Goal: Find specific page/section: Find specific page/section

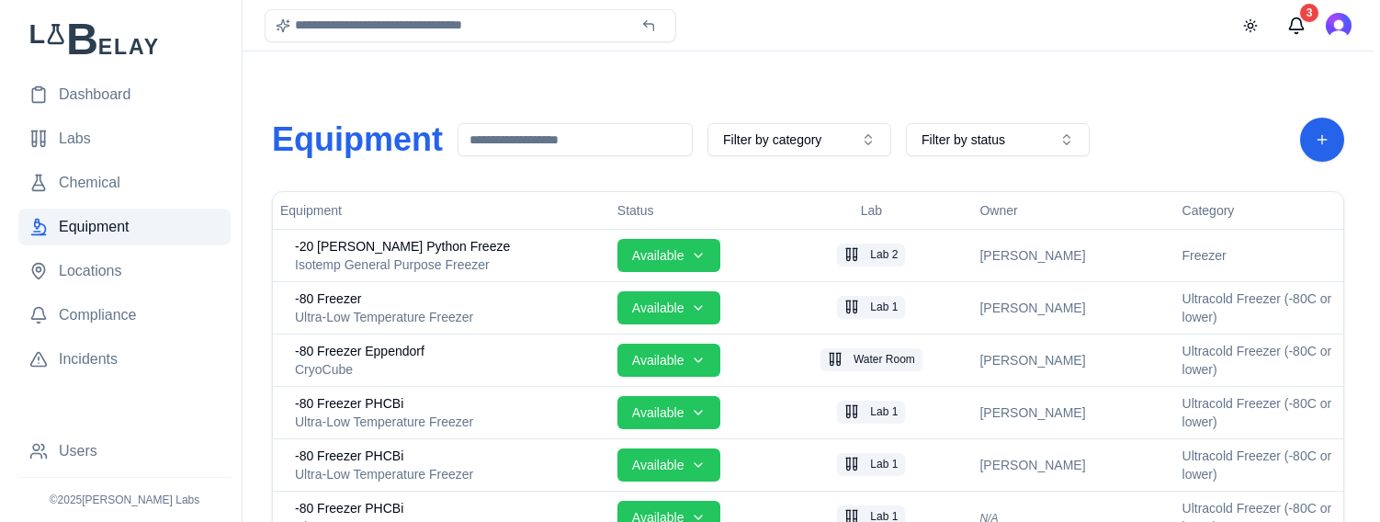
scroll to position [772, 0]
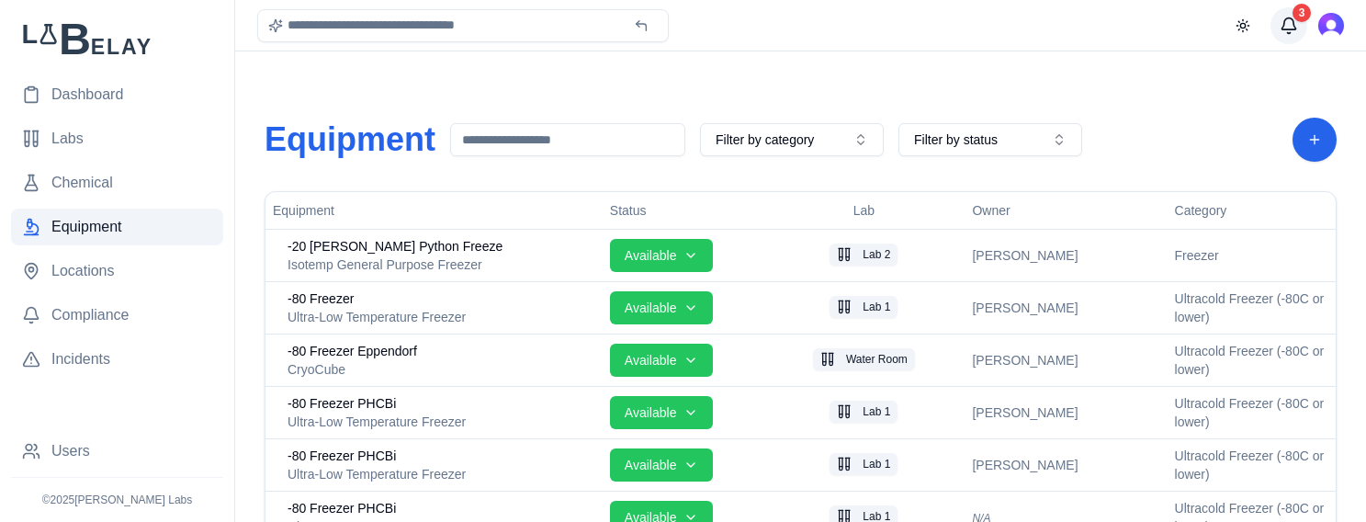
click at [1280, 24] on button "3" at bounding box center [1288, 25] width 37 height 37
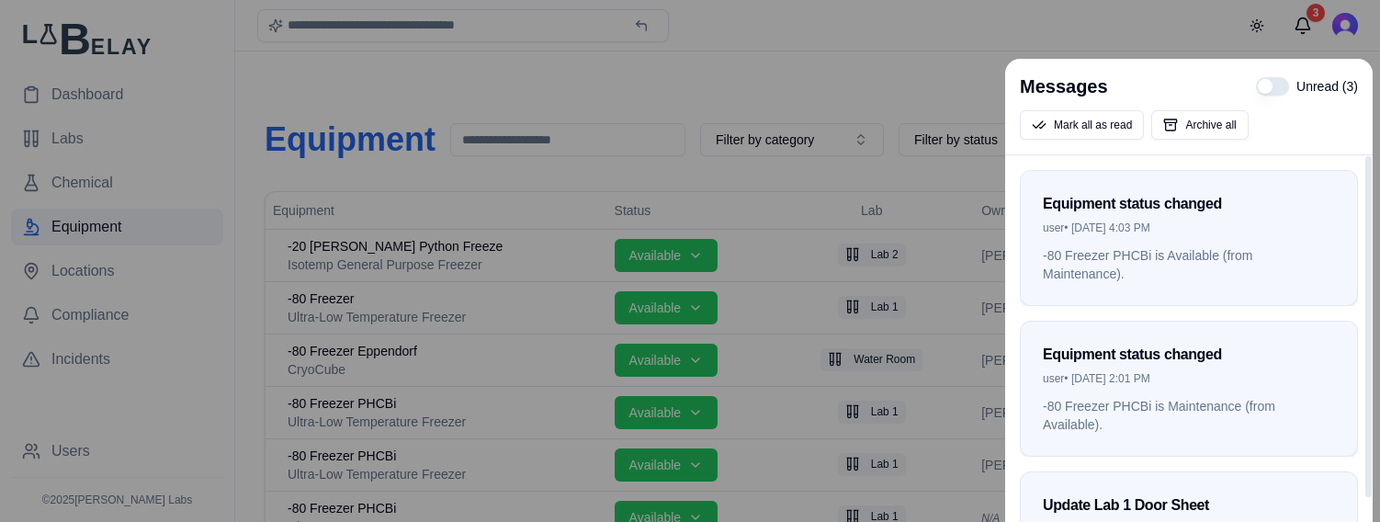
click at [891, 91] on div at bounding box center [690, 261] width 1380 height 522
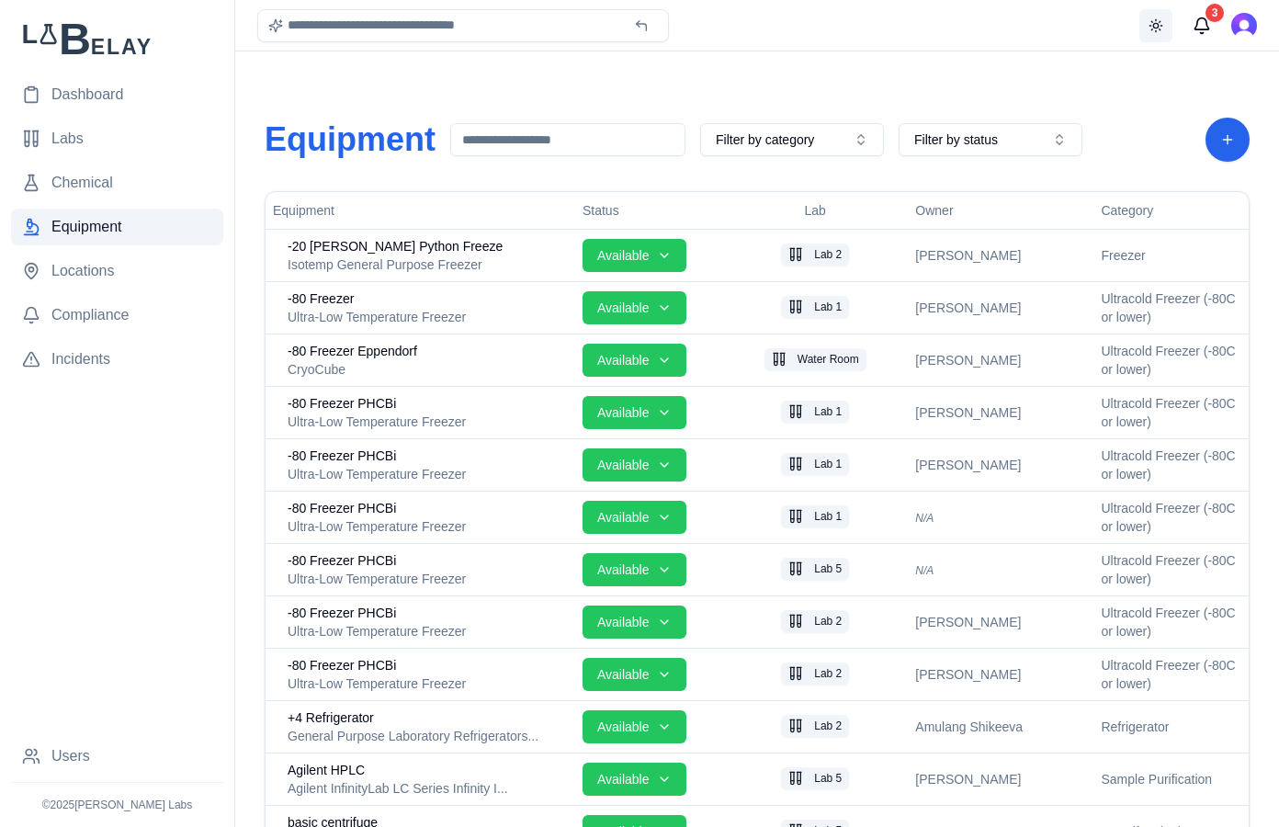
click at [1156, 28] on button "Toggle theme" at bounding box center [1155, 25] width 33 height 33
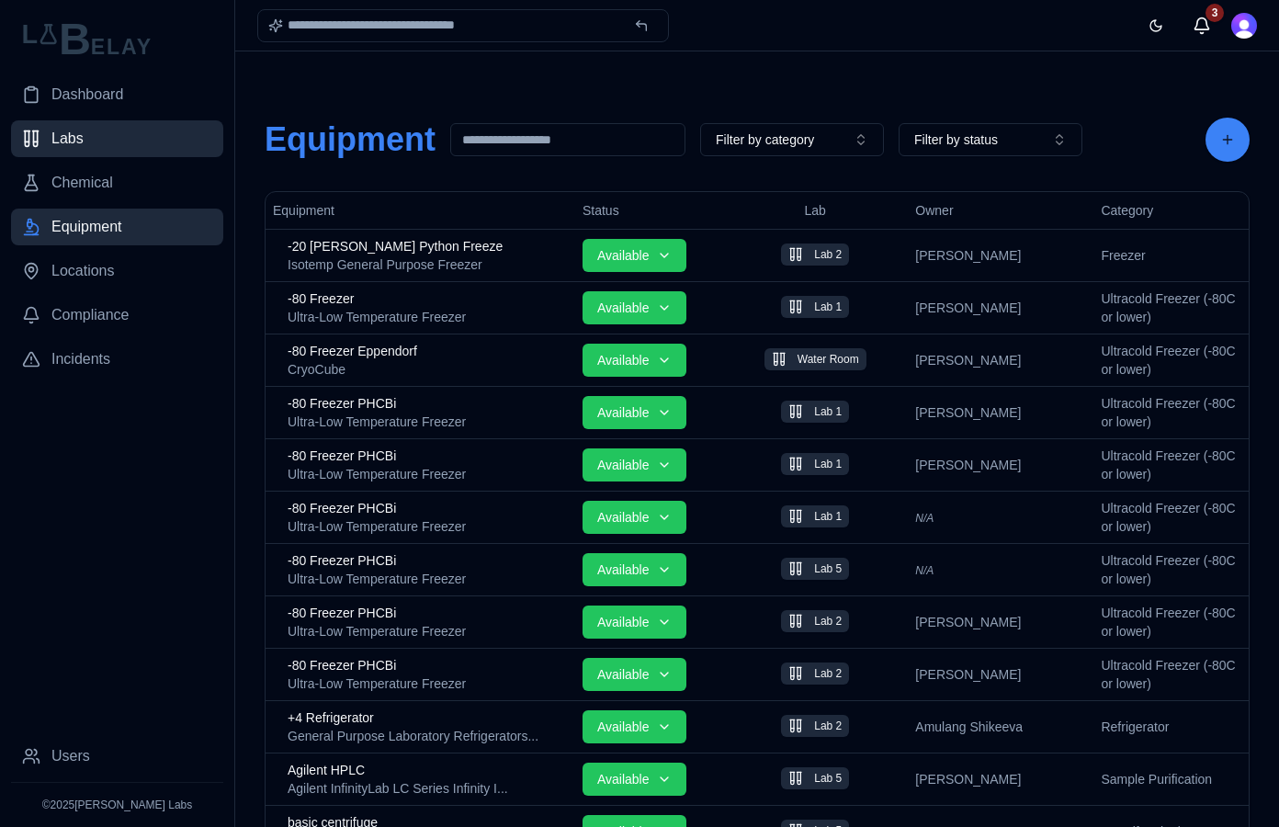
click at [160, 144] on link "Labs" at bounding box center [117, 138] width 212 height 37
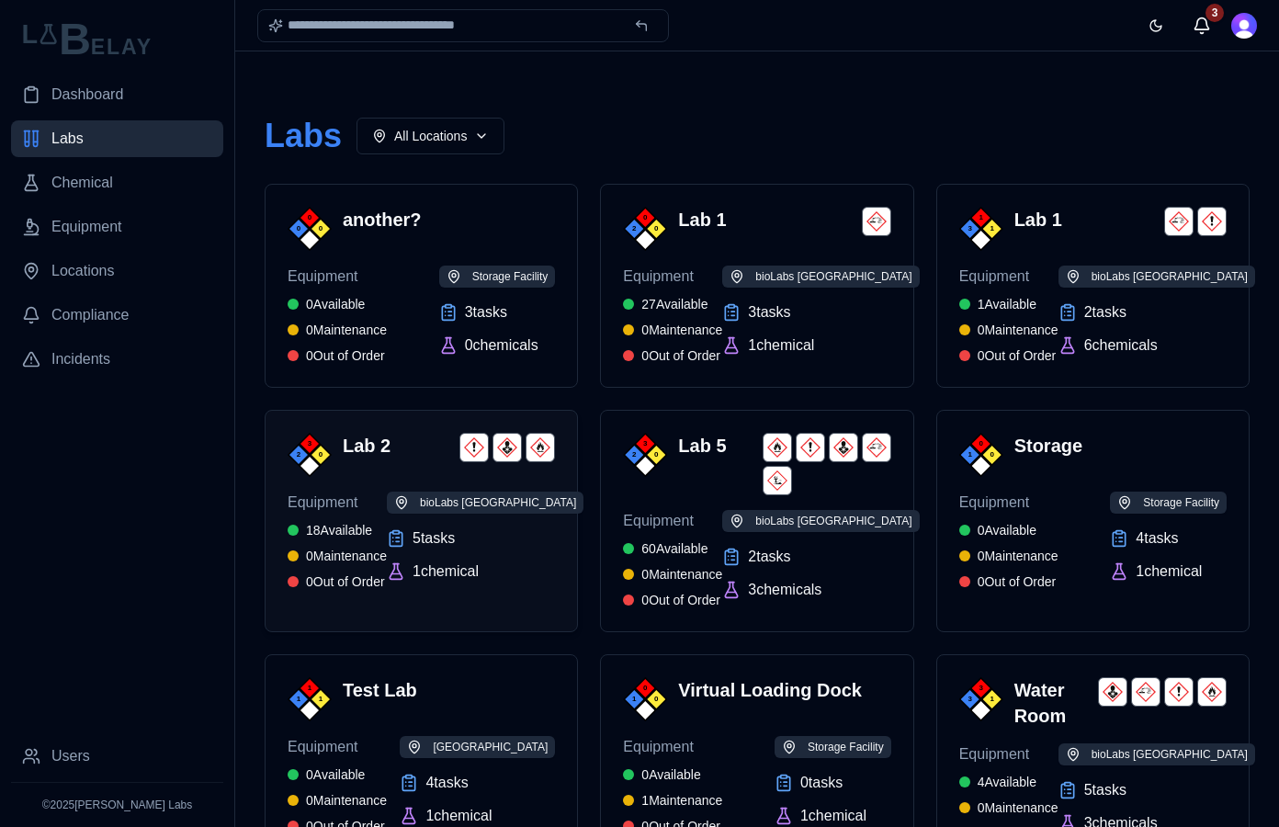
click at [400, 464] on div "3 2 0 Lab 2" at bounding box center [421, 455] width 267 height 44
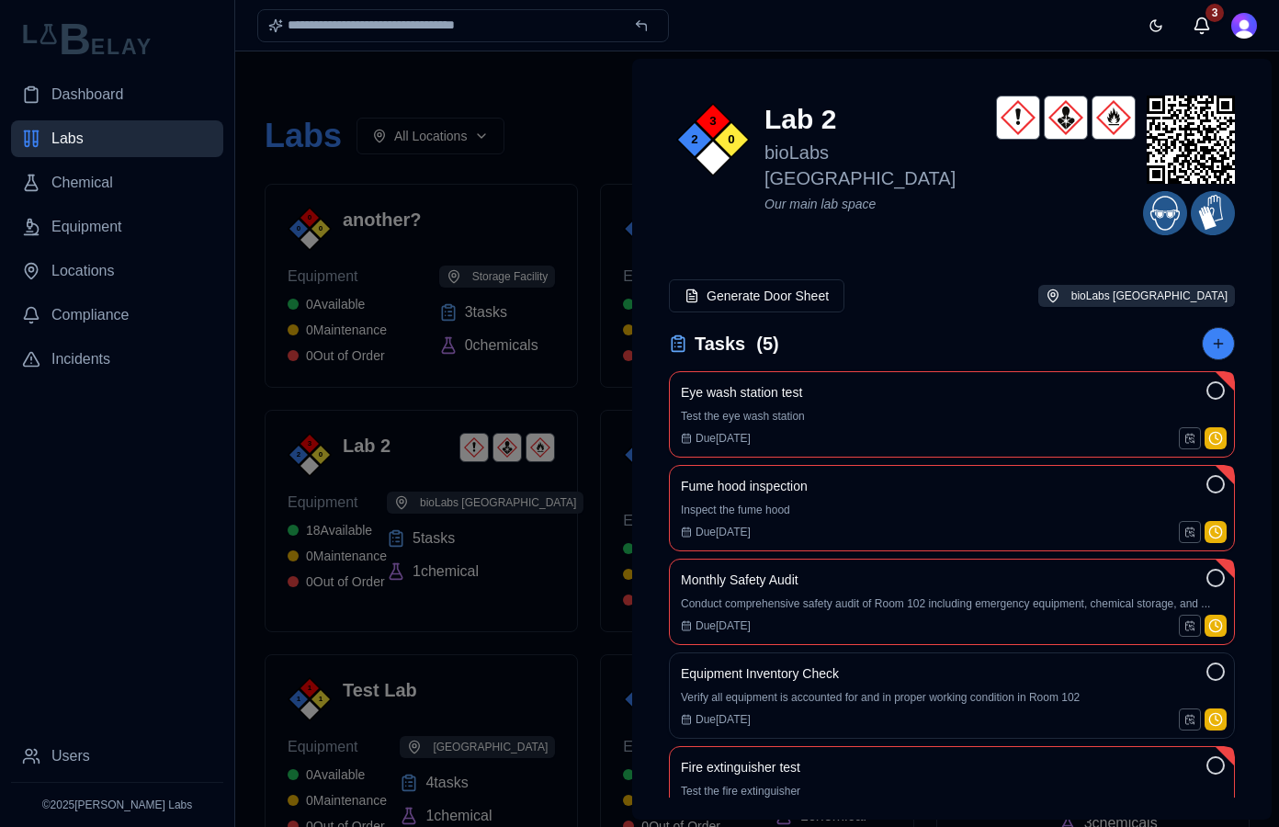
click at [529, 95] on div at bounding box center [639, 438] width 1279 height 775
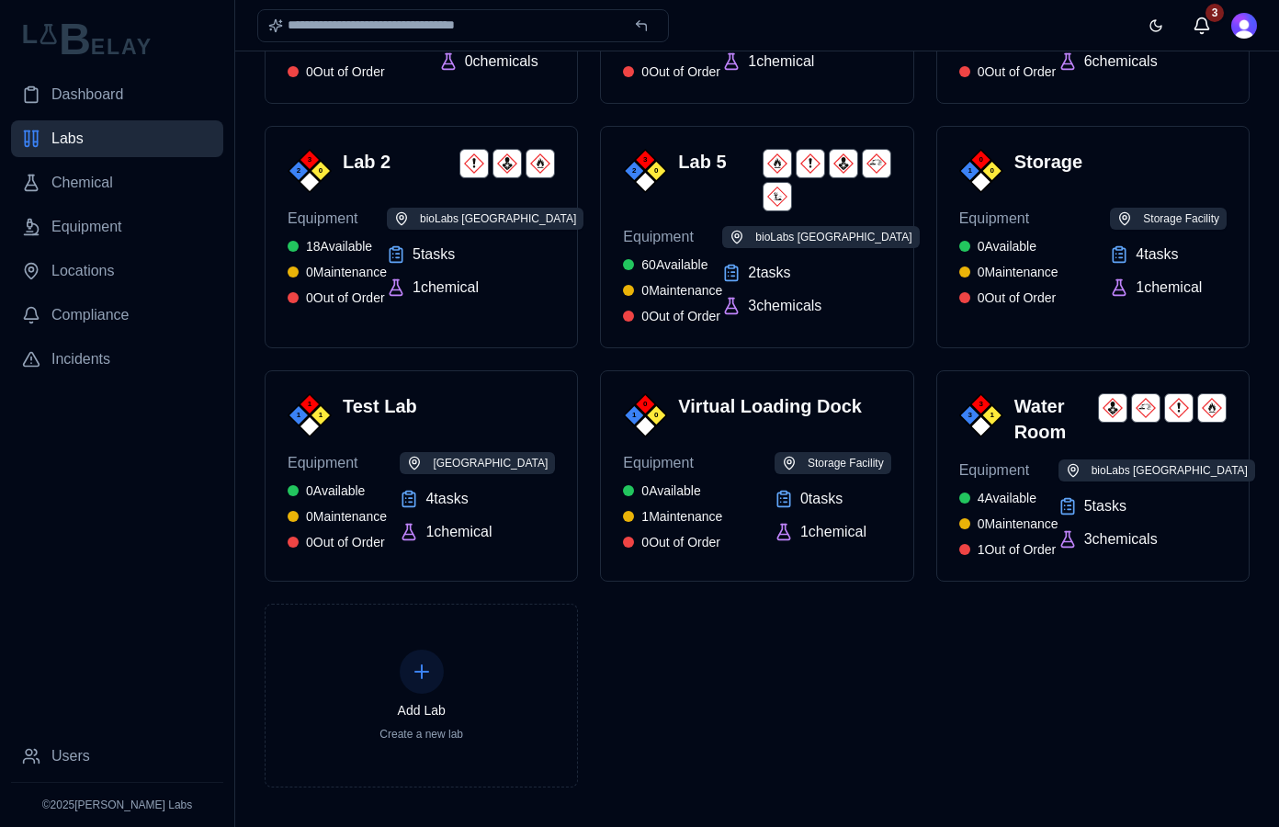
scroll to position [303, 0]
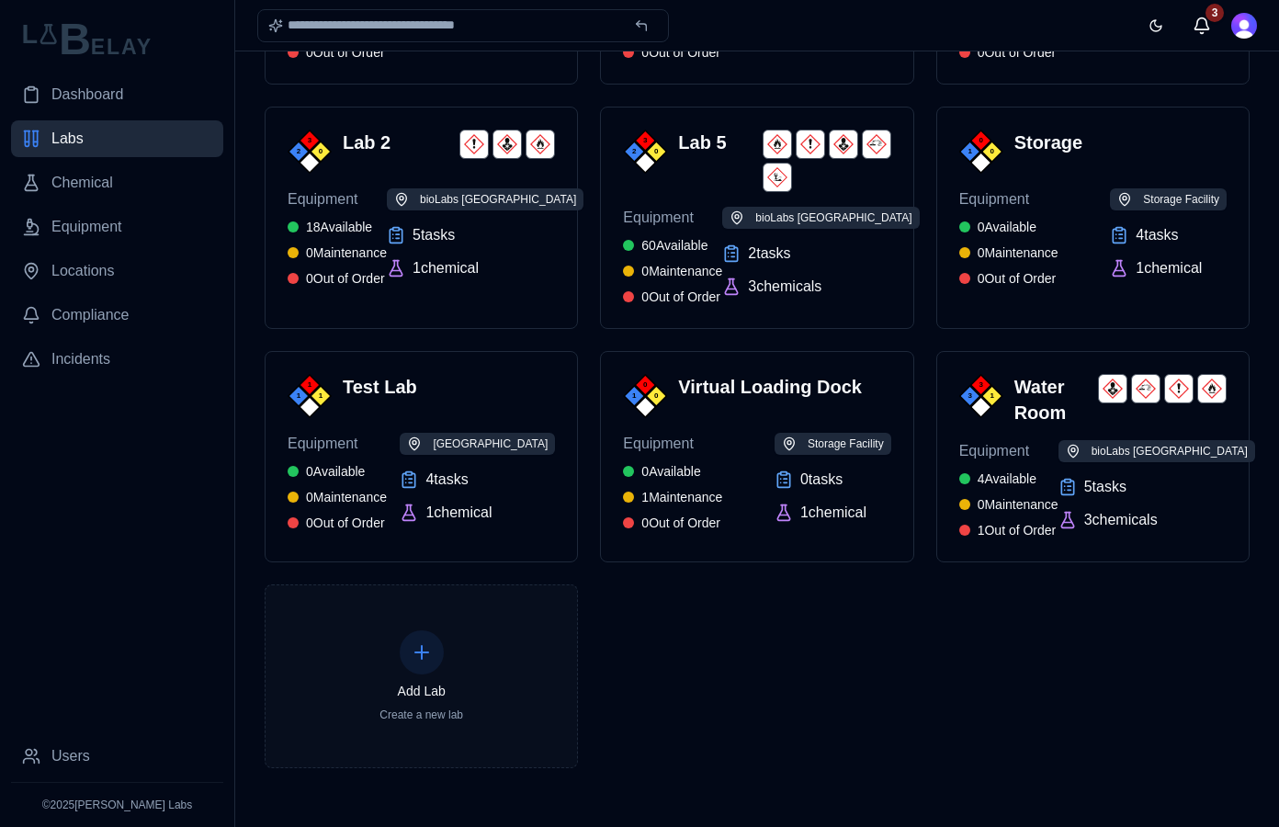
click at [422, 521] on icon at bounding box center [422, 652] width 0 height 13
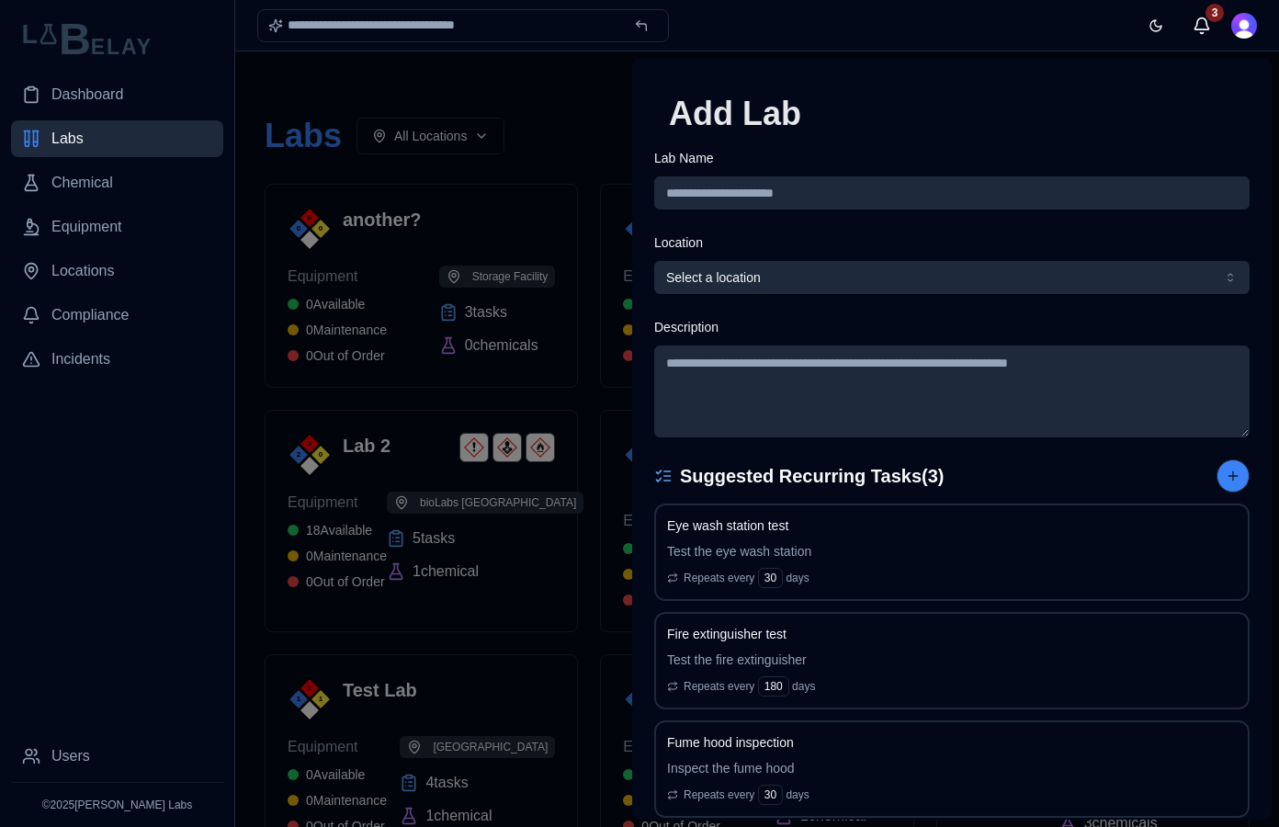
click at [598, 94] on div at bounding box center [639, 438] width 1279 height 775
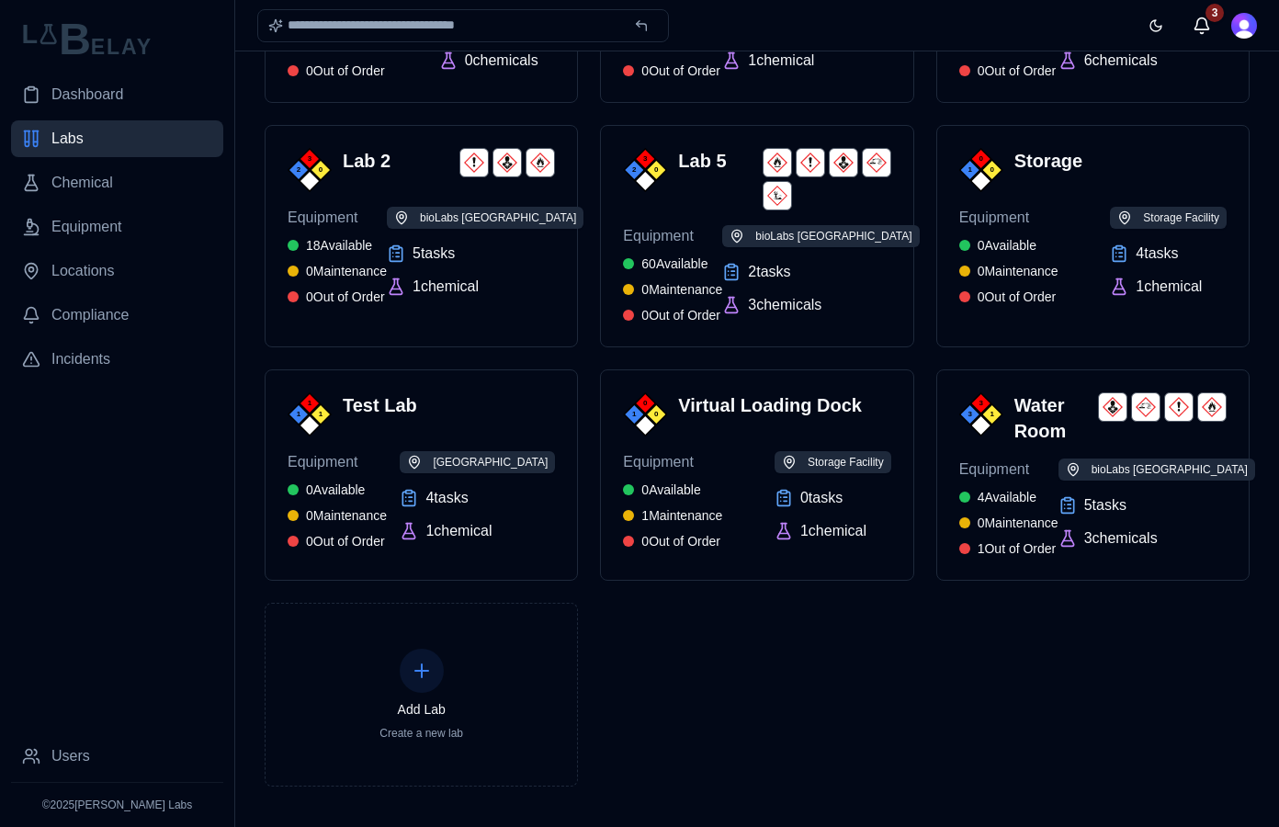
scroll to position [303, 0]
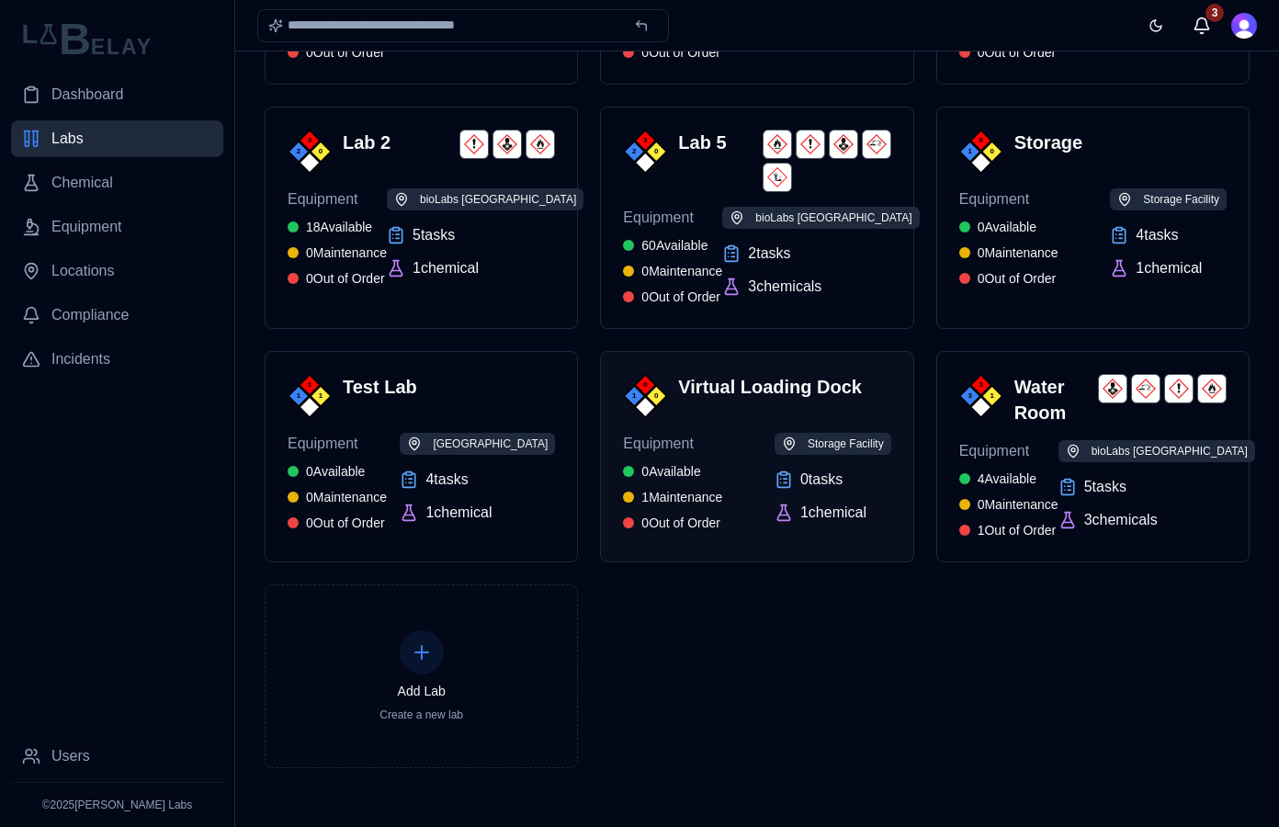
click at [700, 467] on span "0 Available" at bounding box center [670, 471] width 59 height 18
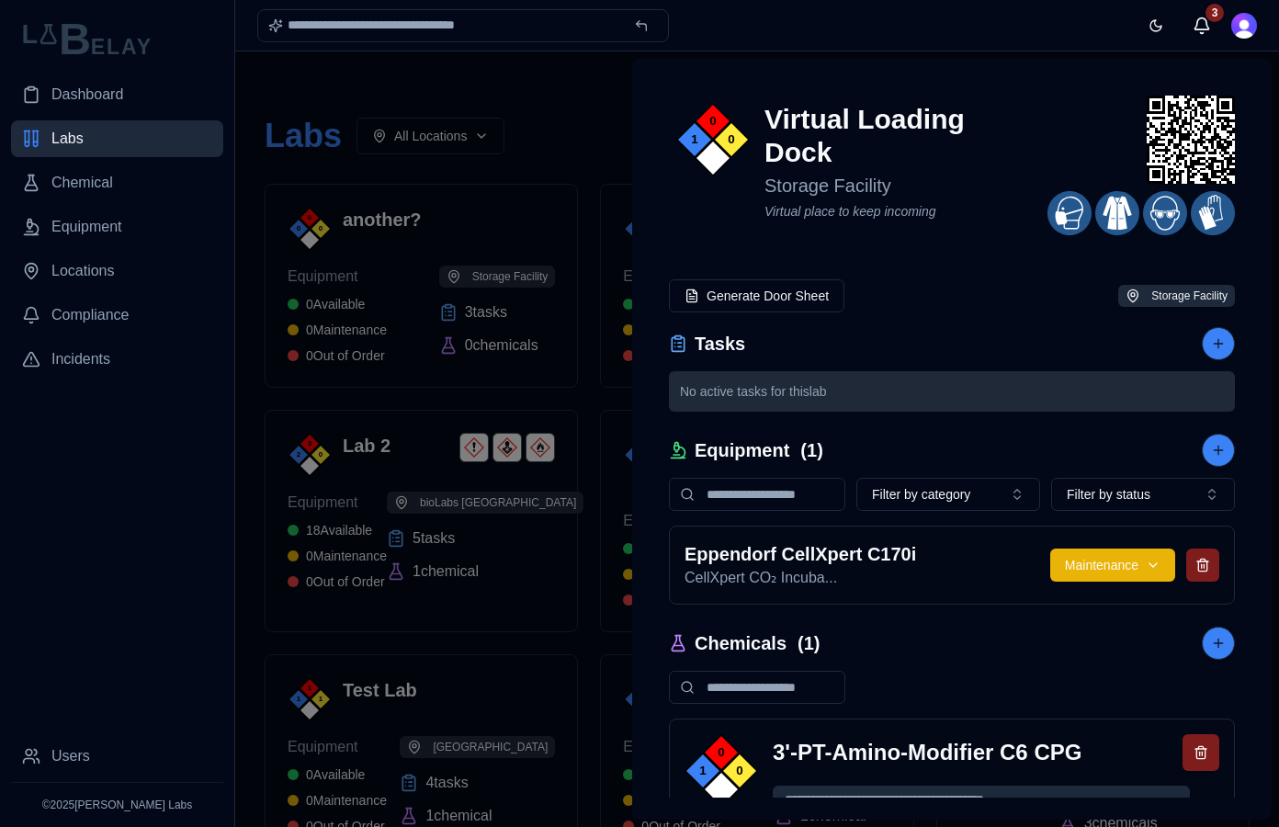
click at [566, 93] on div at bounding box center [639, 438] width 1279 height 775
